Goal: Information Seeking & Learning: Check status

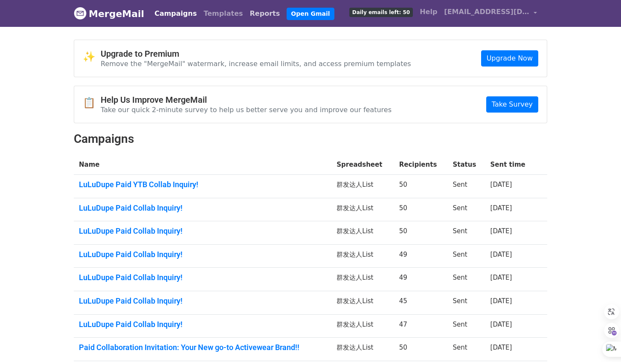
click at [251, 13] on link "Reports" at bounding box center [265, 13] width 37 height 17
click at [251, 15] on link "Reports" at bounding box center [265, 13] width 37 height 17
click at [253, 12] on link "Reports" at bounding box center [265, 13] width 37 height 17
click at [257, 14] on link "Reports" at bounding box center [265, 13] width 37 height 17
click at [260, 15] on link "Reports" at bounding box center [265, 13] width 37 height 17
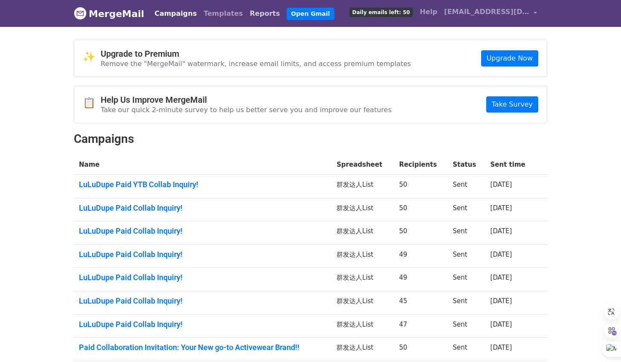
click at [258, 12] on link "Reports" at bounding box center [265, 13] width 37 height 17
click at [254, 13] on link "Reports" at bounding box center [265, 13] width 37 height 17
click at [247, 19] on link "Reports" at bounding box center [265, 13] width 37 height 17
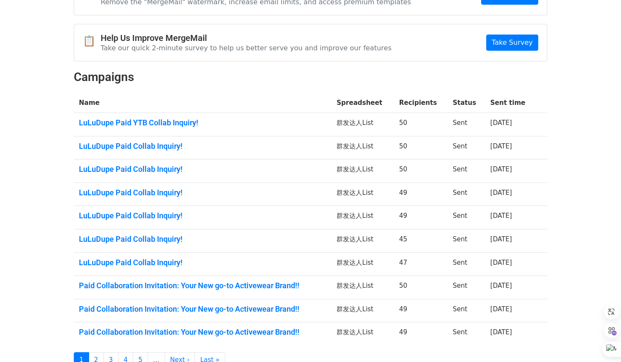
scroll to position [2, 0]
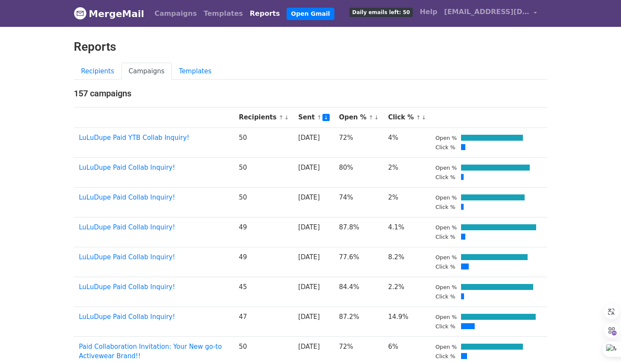
click at [365, 59] on div "Reports" at bounding box center [310, 51] width 486 height 23
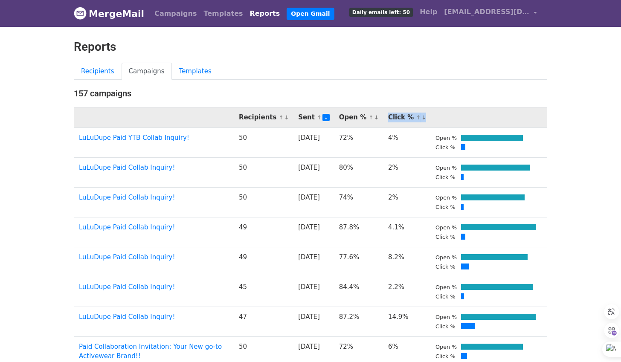
drag, startPoint x: 428, startPoint y: 116, endPoint x: 386, endPoint y: 116, distance: 42.2
click at [386, 116] on tr "Recipients ↑ ↓ Sent ↑ ↓ Open % ↑ ↓ Click % ↑ ↓" at bounding box center [311, 118] width 474 height 20
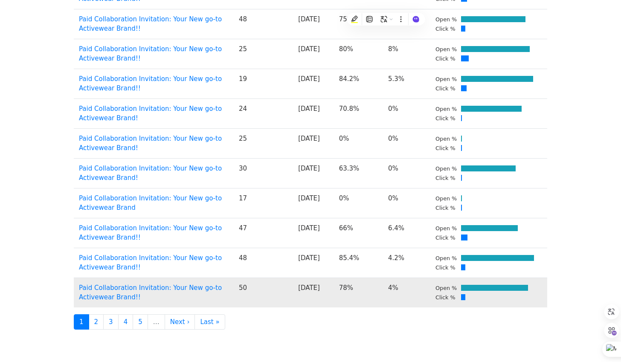
scroll to position [454, 0]
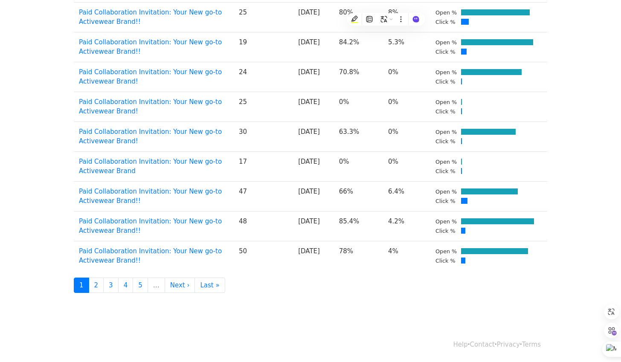
click at [441, 290] on ul "1 2 3 4 5 … Next › Last »" at bounding box center [311, 286] width 474 height 16
click at [462, 290] on ul "1 2 3 4 5 … Next › Last »" at bounding box center [311, 286] width 474 height 16
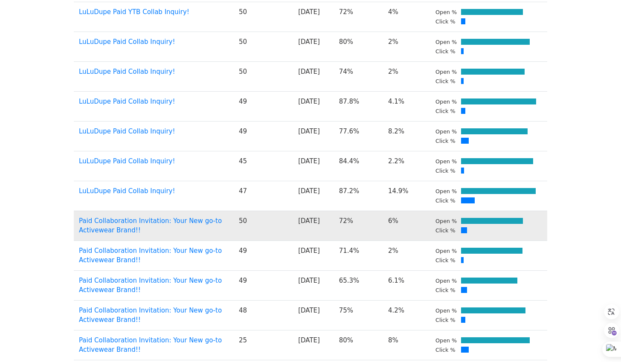
scroll to position [0, 0]
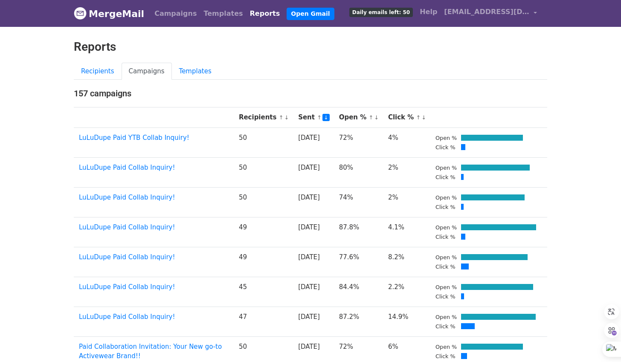
click at [518, 76] on ul "Recipients Campaigns Templates" at bounding box center [311, 71] width 474 height 17
click at [518, 79] on ul "Recipients Campaigns Templates" at bounding box center [311, 71] width 474 height 17
